Goal: Go to known website: Access a specific website the user already knows

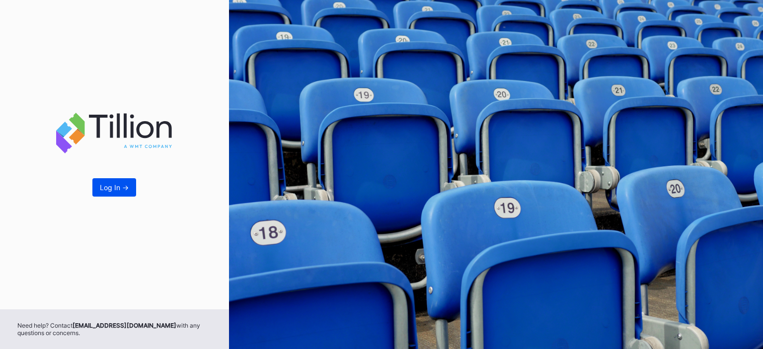
click at [119, 187] on div "Log In ->" at bounding box center [114, 187] width 29 height 8
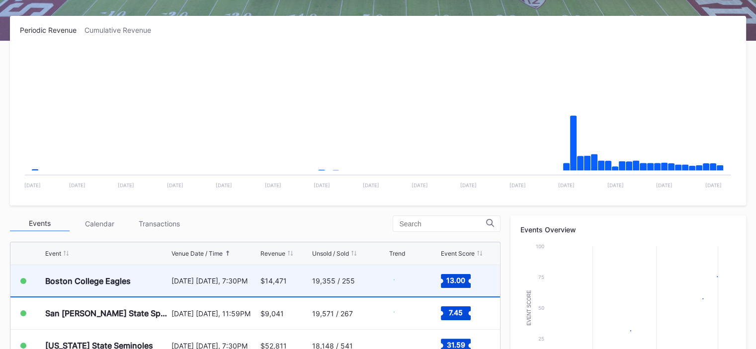
scroll to position [149, 0]
